Goal: Task Accomplishment & Management: Complete application form

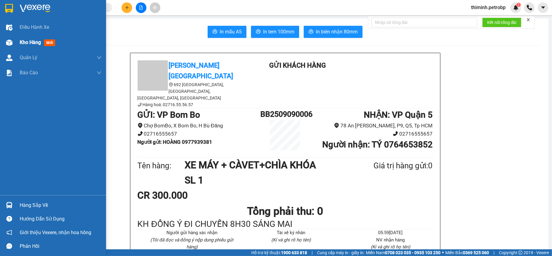
click at [40, 42] on span "Kho hàng" at bounding box center [30, 42] width 21 height 6
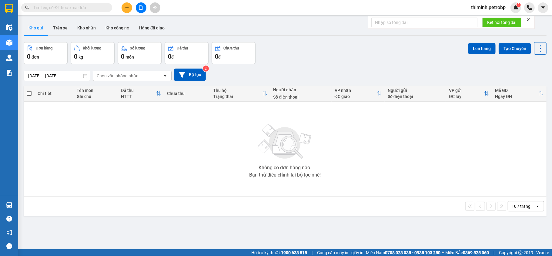
click at [90, 12] on div "Kết quả tìm kiếm ( 0 ) Bộ lọc No Data" at bounding box center [59, 7] width 118 height 11
click at [105, 6] on input "text" at bounding box center [69, 7] width 72 height 7
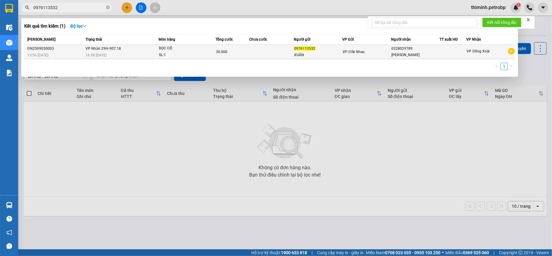
type input "0976113532"
click at [190, 49] on div "BỌC ĐỒ" at bounding box center [181, 48] width 45 height 7
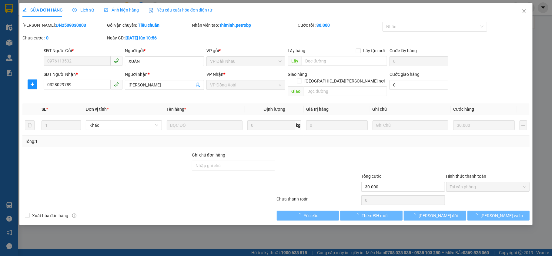
type input "0976113532"
type input "XUÂN"
type input "0328029789"
type input "[PERSON_NAME]"
type input "30.000"
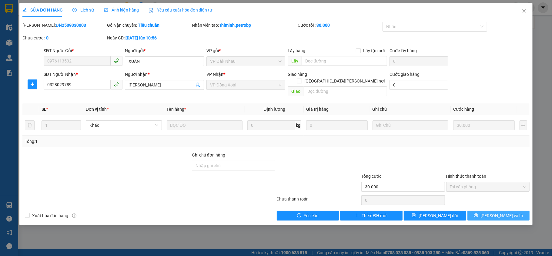
click at [504, 212] on span "[PERSON_NAME] và In" at bounding box center [501, 215] width 42 height 7
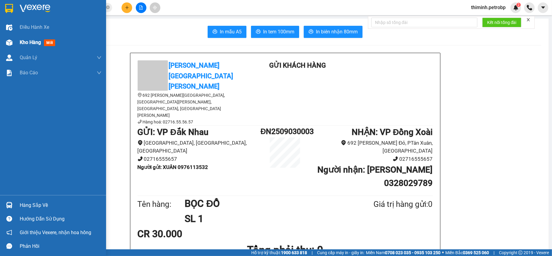
click at [35, 42] on span "Kho hàng" at bounding box center [30, 42] width 21 height 6
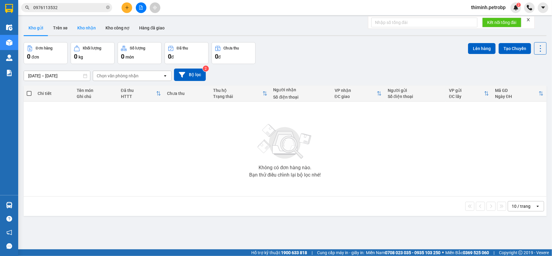
click at [90, 32] on button "Kho nhận" at bounding box center [86, 28] width 28 height 15
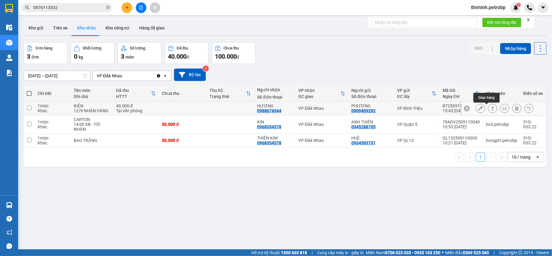
click at [489, 106] on button at bounding box center [492, 108] width 8 height 11
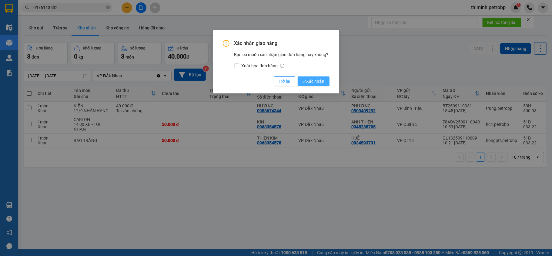
click at [315, 79] on span "Xác nhận" at bounding box center [313, 81] width 22 height 7
